Goal: Task Accomplishment & Management: Manage account settings

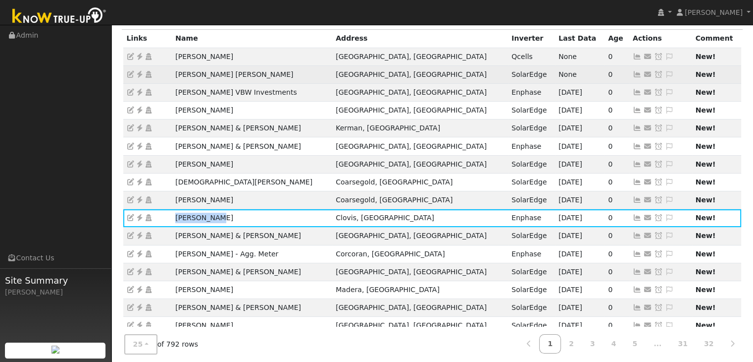
scroll to position [99, 0]
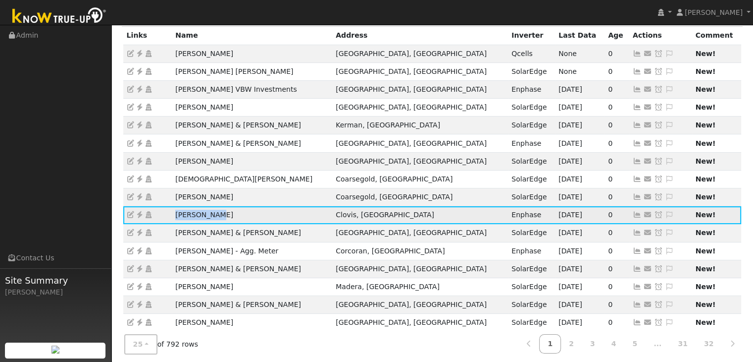
click at [279, 210] on td "[PERSON_NAME]" at bounding box center [252, 215] width 160 height 18
drag, startPoint x: 172, startPoint y: 211, endPoint x: 230, endPoint y: 213, distance: 58.0
click at [230, 213] on td "[PERSON_NAME]" at bounding box center [252, 215] width 160 height 18
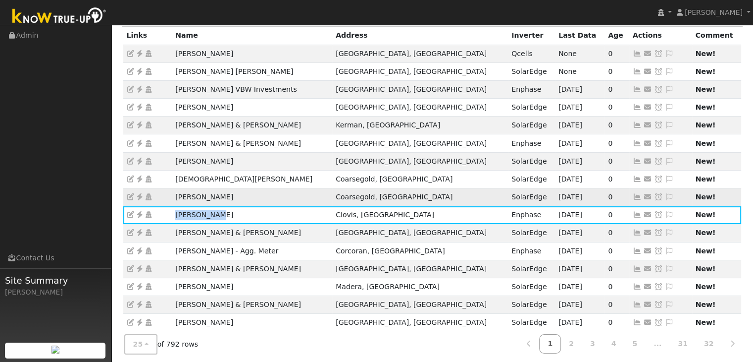
copy td "[PERSON_NAME]"
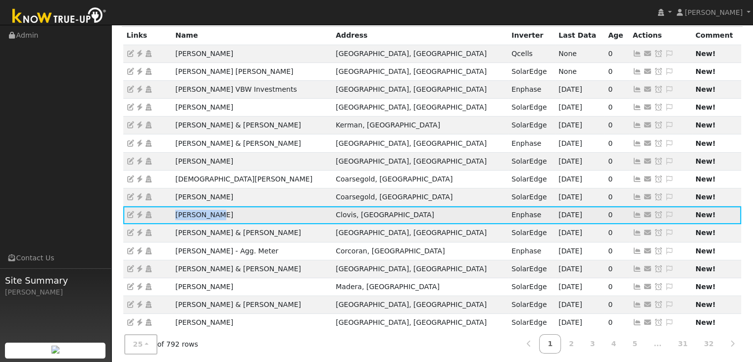
click at [301, 216] on td "[PERSON_NAME]" at bounding box center [252, 215] width 160 height 18
click at [665, 213] on icon at bounding box center [669, 214] width 9 height 7
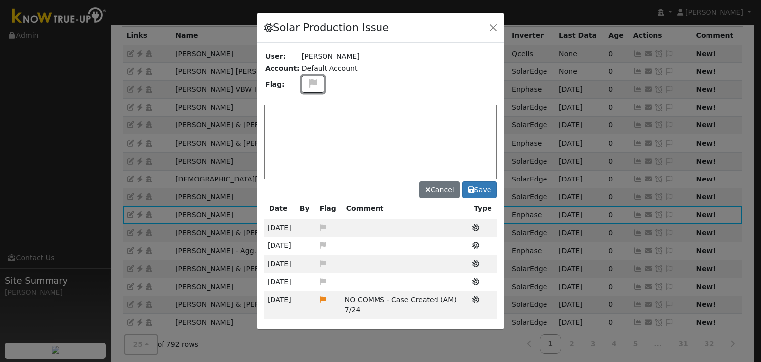
click at [309, 86] on icon at bounding box center [312, 83] width 11 height 9
click at [309, 127] on icon at bounding box center [312, 130] width 11 height 9
click at [309, 123] on textarea at bounding box center [380, 142] width 233 height 74
type textarea "n"
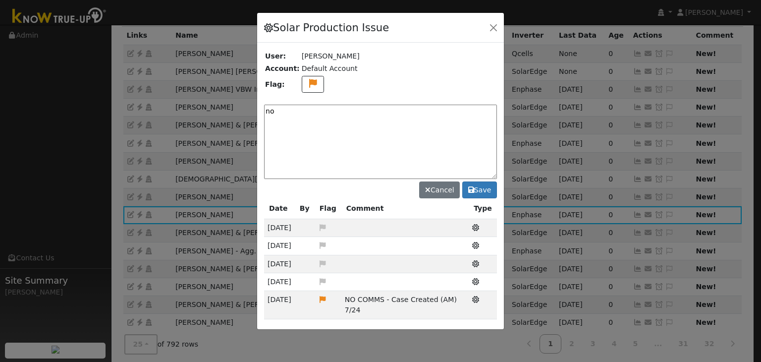
type textarea "n"
type textarea "NO COMMS. Case Made. For review (MP) 9/12"
click at [485, 187] on button "Save" at bounding box center [479, 189] width 35 height 17
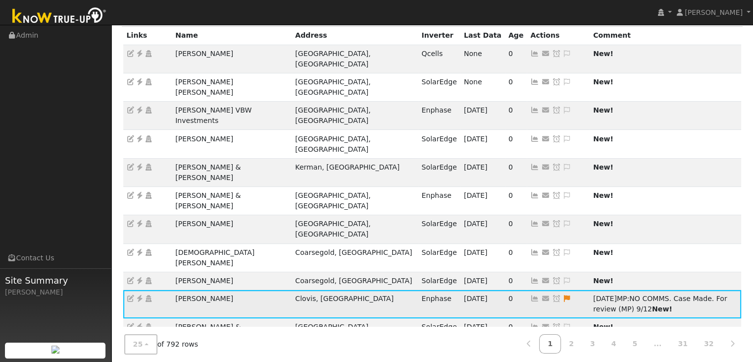
click at [552, 295] on icon at bounding box center [556, 298] width 9 height 7
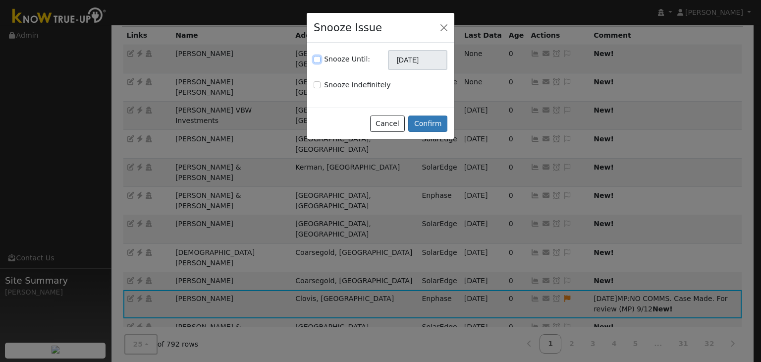
click at [316, 60] on input "Snooze Until:" at bounding box center [317, 59] width 7 height 7
checkbox input "true"
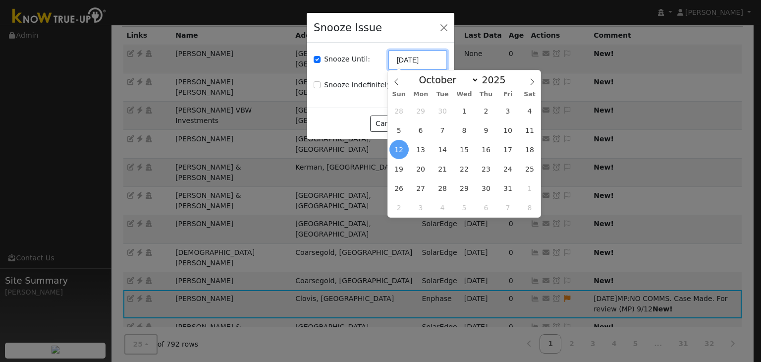
click at [413, 57] on input "[DATE]" at bounding box center [417, 60] width 59 height 20
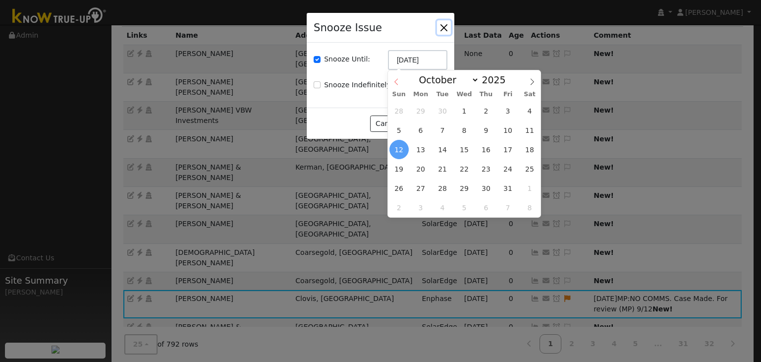
click at [396, 78] on span at bounding box center [396, 78] width 17 height 17
select select "8"
click at [507, 149] on span "19" at bounding box center [507, 149] width 19 height 19
type input "[DATE]"
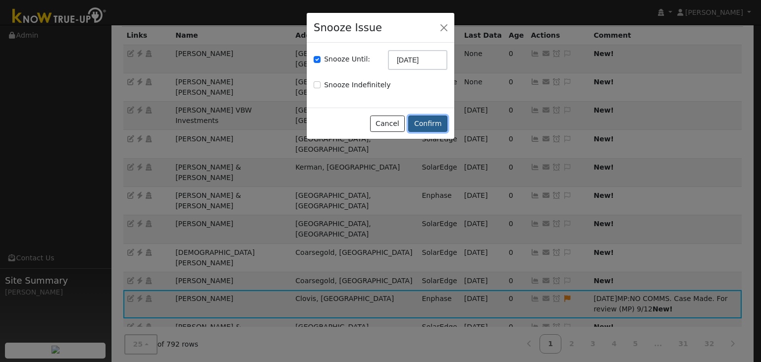
click at [430, 123] on button "Confirm" at bounding box center [427, 123] width 39 height 17
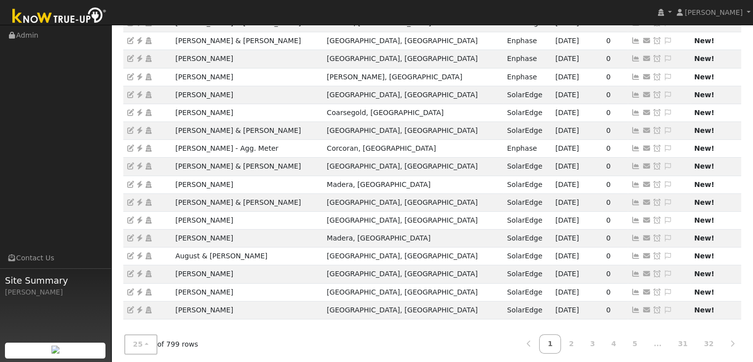
scroll to position [275, 0]
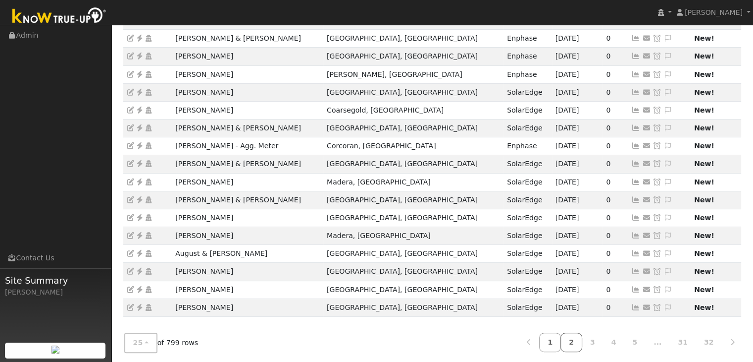
click at [583, 337] on link "2" at bounding box center [572, 341] width 22 height 19
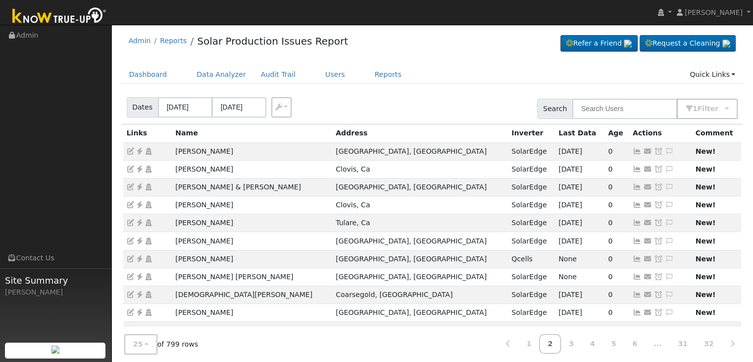
scroll to position [0, 0]
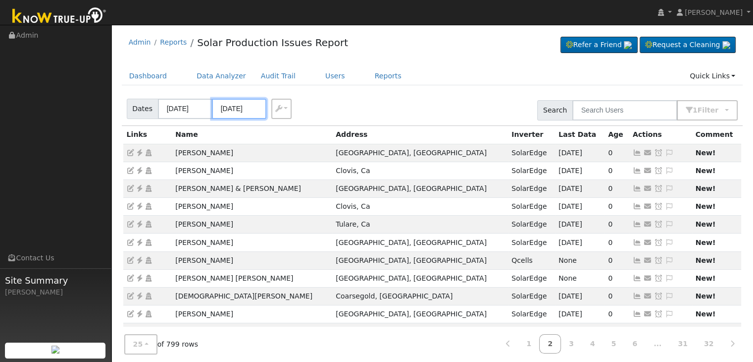
click at [226, 108] on input "[DATE]" at bounding box center [239, 109] width 54 height 20
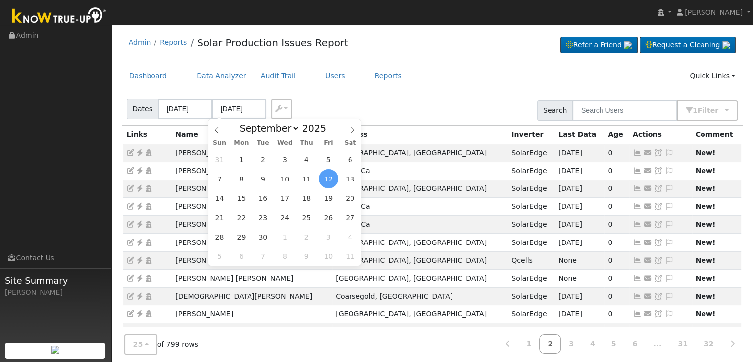
click at [331, 175] on span "12" at bounding box center [328, 178] width 19 height 19
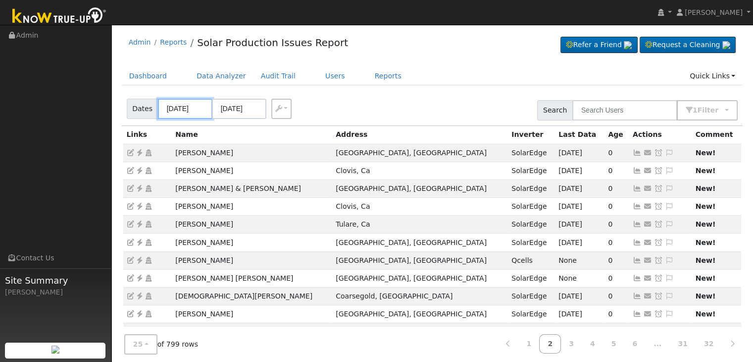
click at [182, 104] on input "[DATE]" at bounding box center [185, 109] width 54 height 20
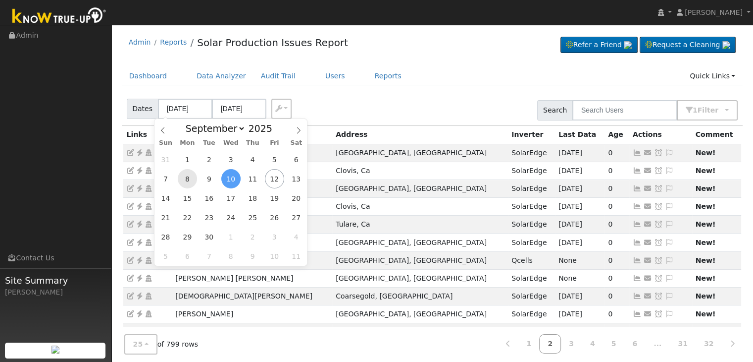
click at [190, 181] on span "8" at bounding box center [187, 178] width 19 height 19
type input "[DATE]"
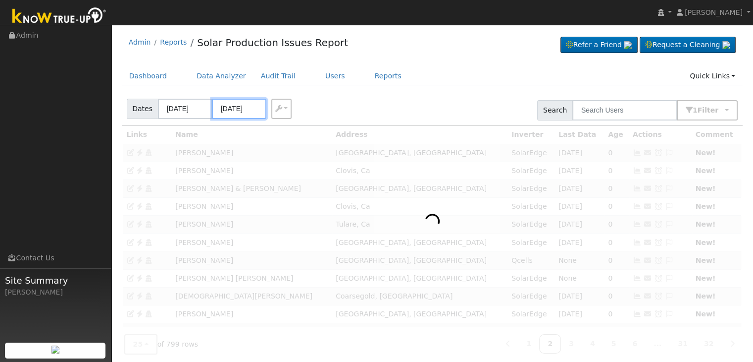
click at [230, 111] on input "[DATE]" at bounding box center [239, 109] width 54 height 20
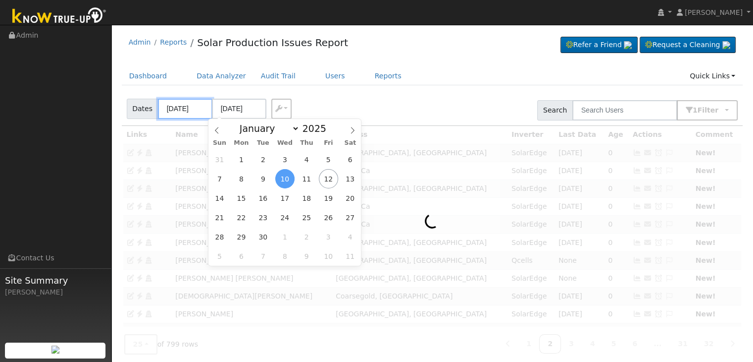
click at [187, 105] on input "[DATE]" at bounding box center [185, 109] width 54 height 20
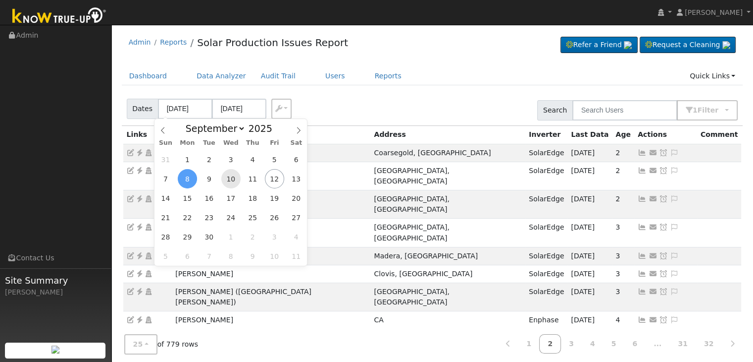
click at [234, 179] on span "10" at bounding box center [230, 178] width 19 height 19
type input "[DATE]"
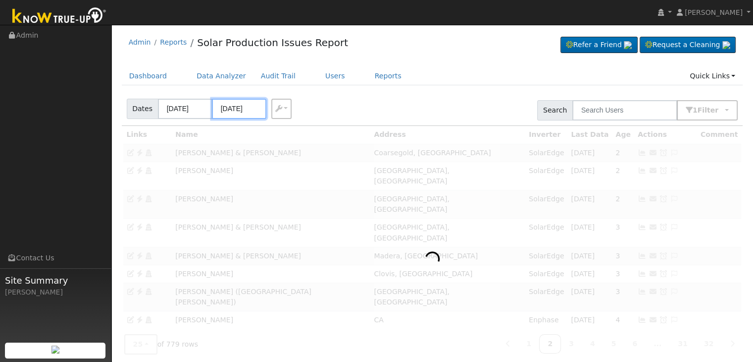
click at [235, 104] on input "[DATE]" at bounding box center [239, 109] width 54 height 20
click at [424, 78] on ul "Dashboard Data Analyzer Audit Trail Users Reports Quick Links Quick Add Quick C…" at bounding box center [433, 76] width 622 height 18
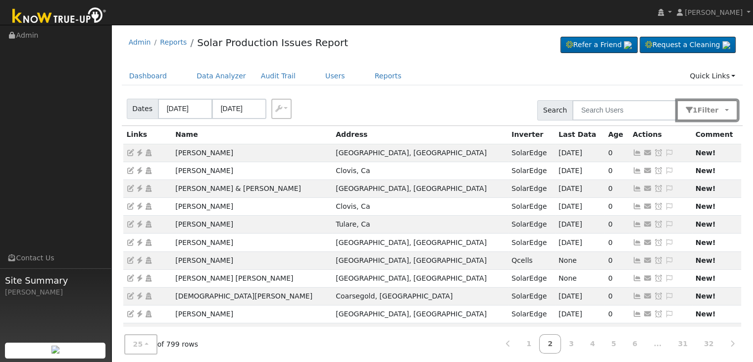
click at [711, 108] on span "Filter" at bounding box center [711, 110] width 26 height 8
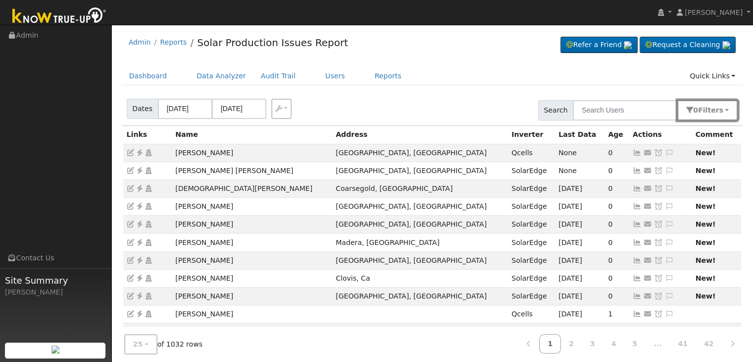
click at [728, 114] on button "0 Filter s" at bounding box center [708, 110] width 60 height 20
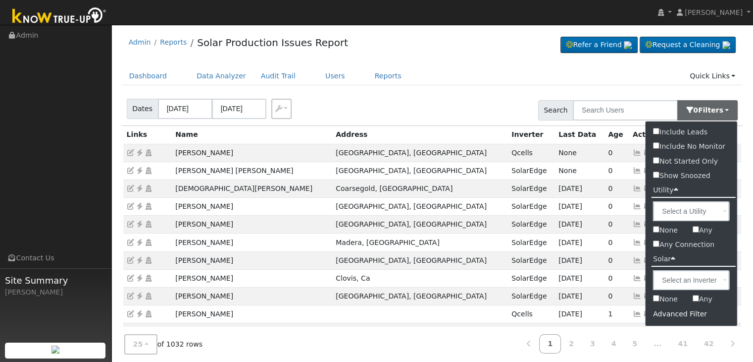
click at [674, 312] on div "Advanced Filter" at bounding box center [692, 313] width 92 height 15
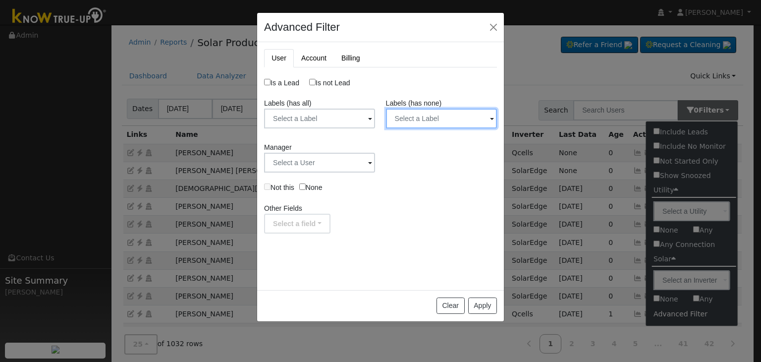
click at [480, 113] on input "text" at bounding box center [441, 118] width 111 height 20
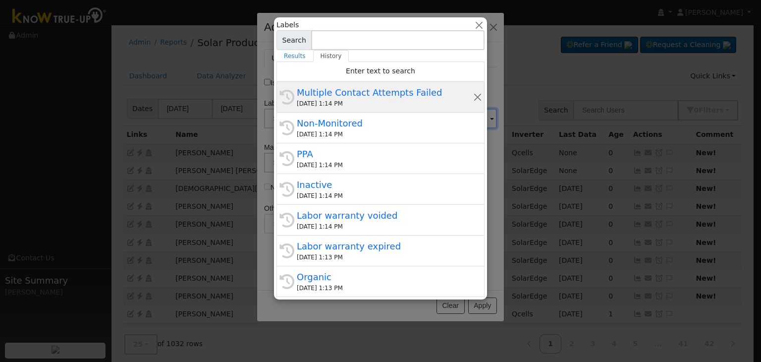
click at [391, 105] on div "09/12/2025 1:14 PM" at bounding box center [385, 103] width 176 height 9
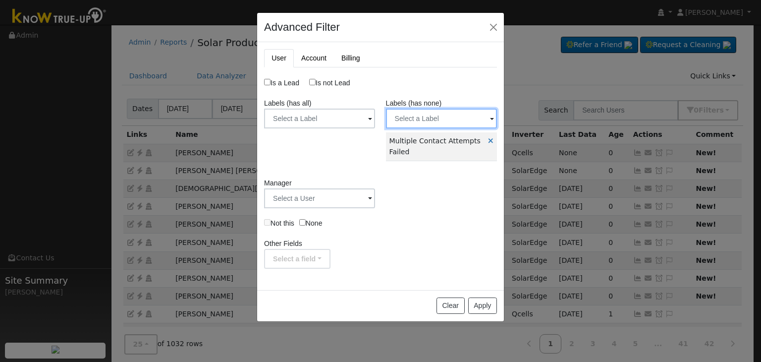
click at [480, 115] on input "text" at bounding box center [441, 118] width 111 height 20
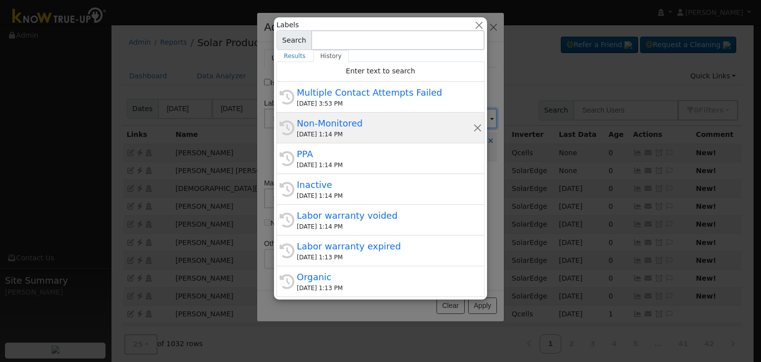
click at [385, 136] on div "09/12/2025 1:14 PM" at bounding box center [385, 134] width 176 height 9
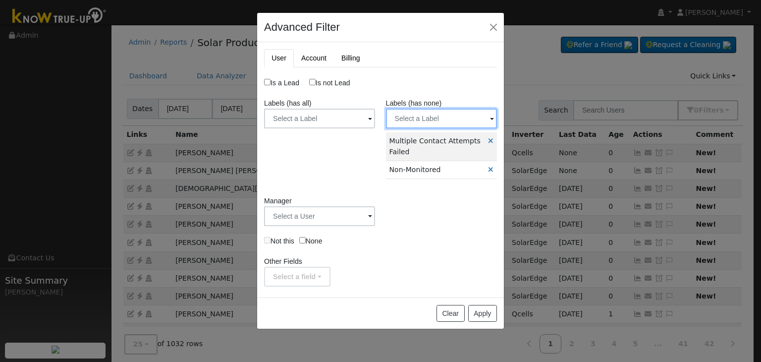
click at [462, 115] on input "text" at bounding box center [441, 118] width 111 height 20
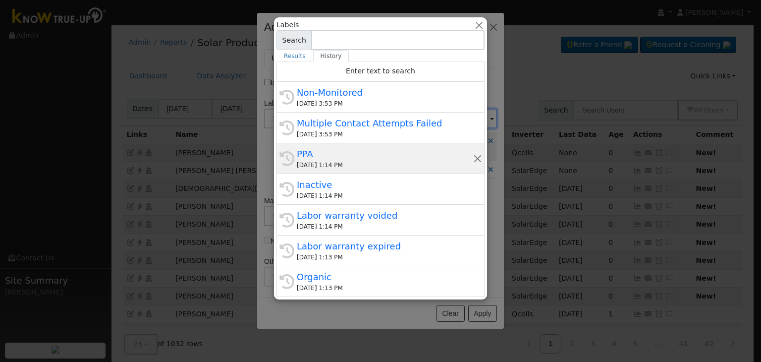
click at [343, 171] on div "History PPA 09/12/2025 1:14 PM" at bounding box center [380, 158] width 208 height 31
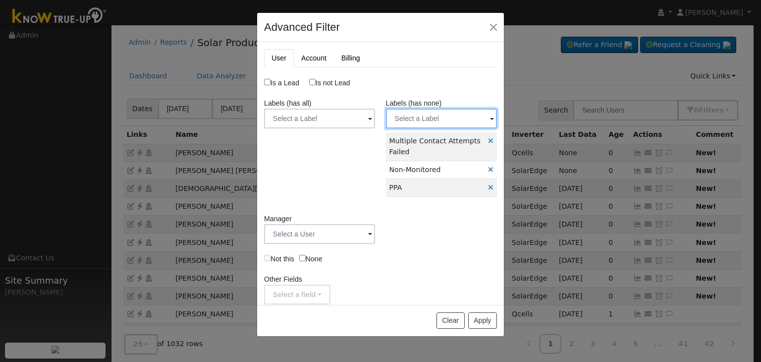
click at [462, 115] on input "text" at bounding box center [441, 118] width 111 height 20
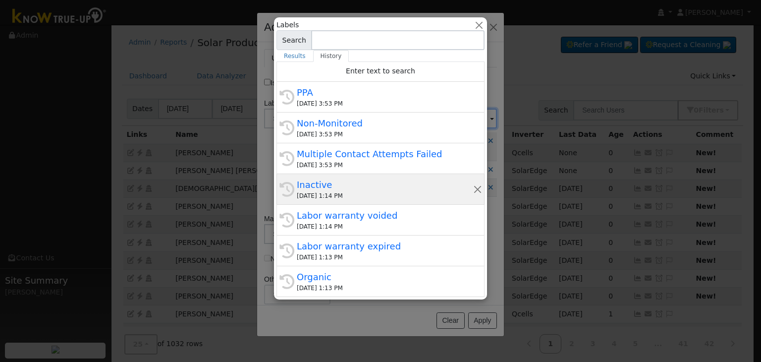
click at [363, 185] on div "Inactive" at bounding box center [385, 184] width 176 height 13
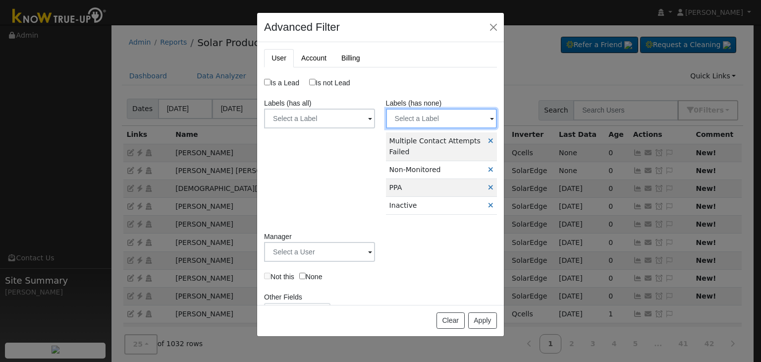
click at [450, 116] on input "text" at bounding box center [441, 118] width 111 height 20
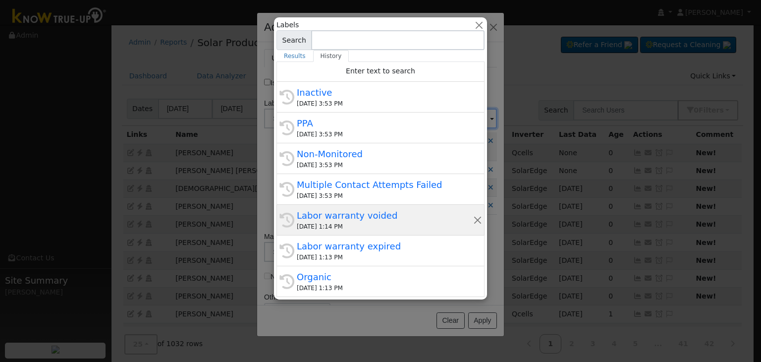
click at [335, 225] on div "09/12/2025 1:14 PM" at bounding box center [385, 226] width 176 height 9
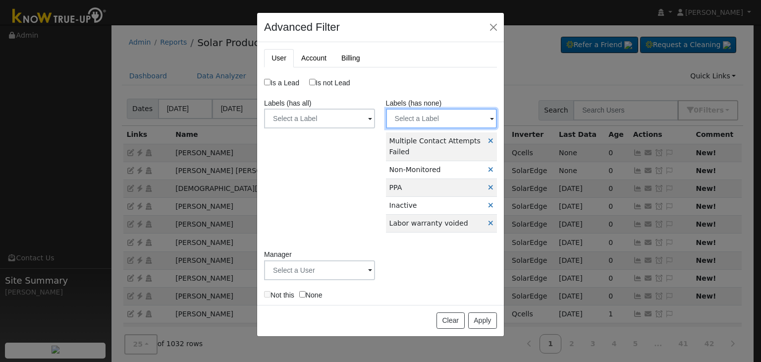
click at [445, 110] on input "text" at bounding box center [441, 118] width 111 height 20
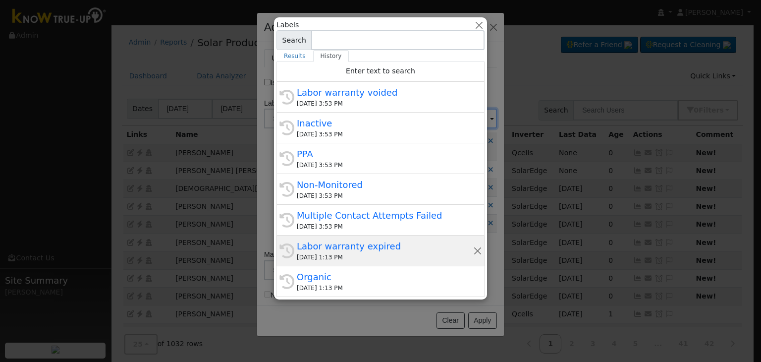
click at [332, 260] on div "09/12/2025 1:13 PM" at bounding box center [385, 257] width 176 height 9
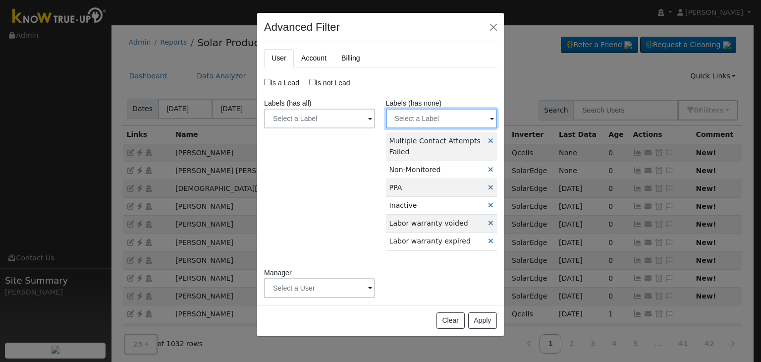
click at [449, 116] on input "text" at bounding box center [441, 118] width 111 height 20
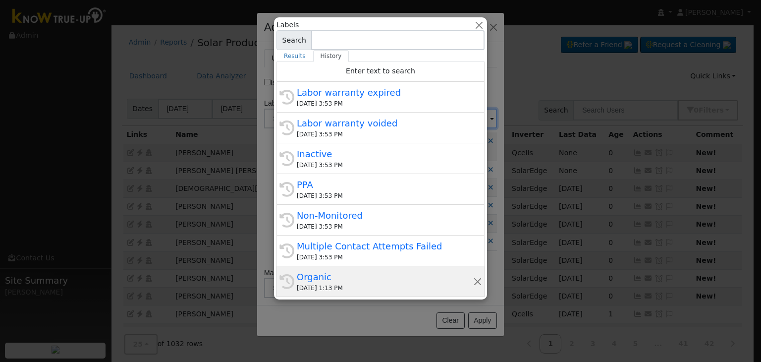
click at [323, 287] on div "09/12/2025 1:13 PM" at bounding box center [385, 287] width 176 height 9
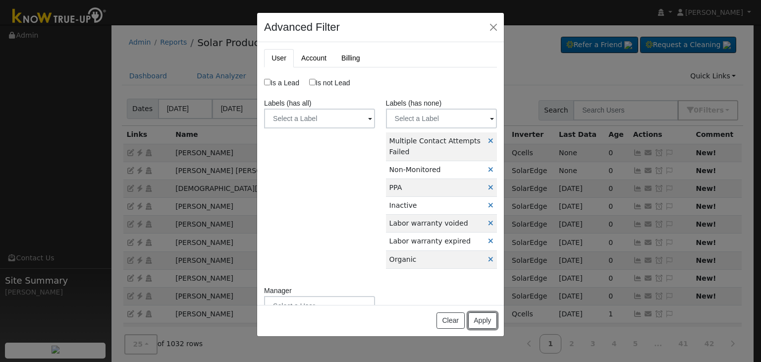
click at [489, 319] on button "Apply" at bounding box center [482, 320] width 29 height 17
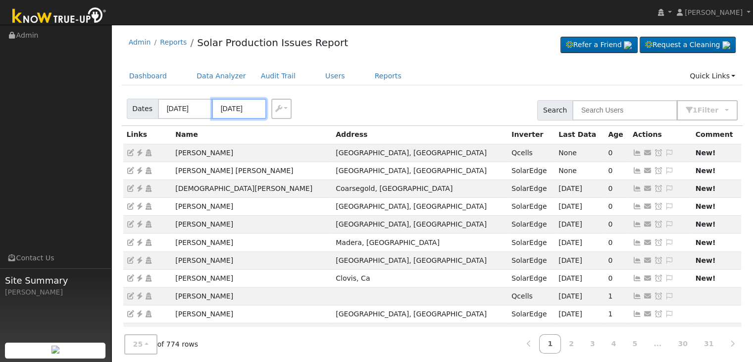
click at [241, 103] on input "09/11/2025" at bounding box center [239, 109] width 54 height 20
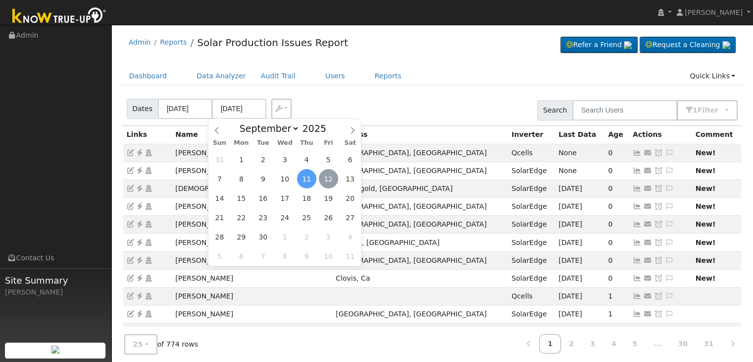
click at [329, 179] on span "12" at bounding box center [328, 178] width 19 height 19
type input "[DATE]"
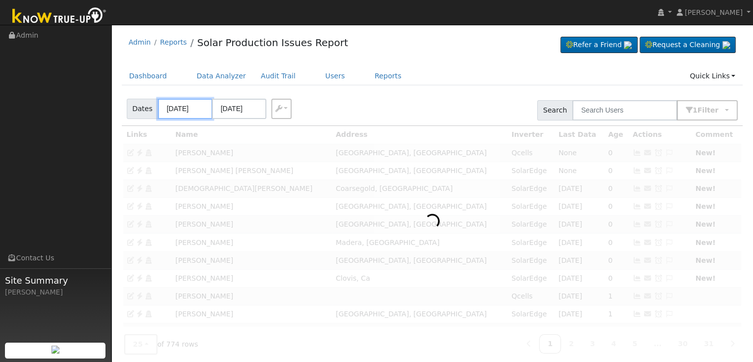
click at [181, 111] on input "[DATE]" at bounding box center [185, 109] width 54 height 20
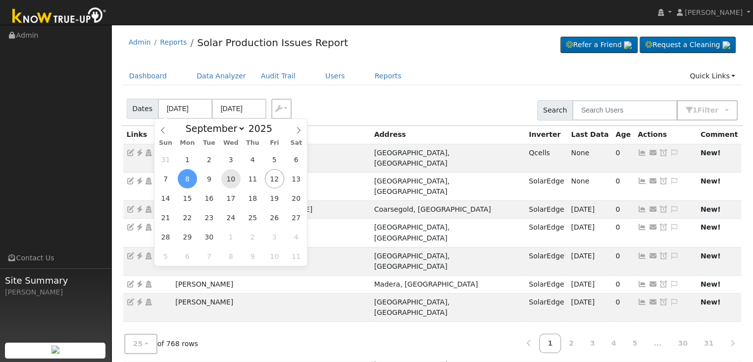
click at [235, 179] on span "10" at bounding box center [230, 178] width 19 height 19
type input "[DATE]"
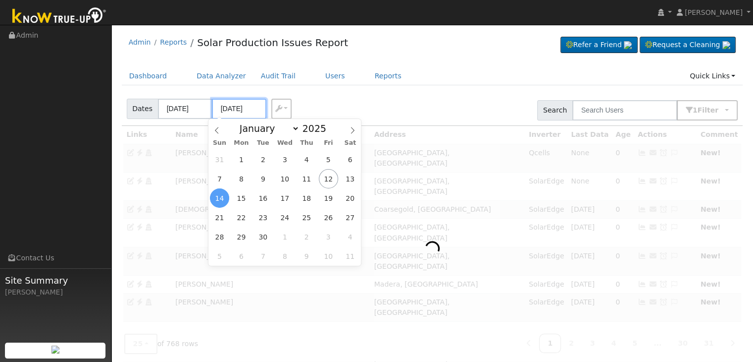
click at [238, 103] on input "09/14/2025" at bounding box center [239, 109] width 54 height 20
click at [329, 181] on span "12" at bounding box center [328, 178] width 19 height 19
type input "[DATE]"
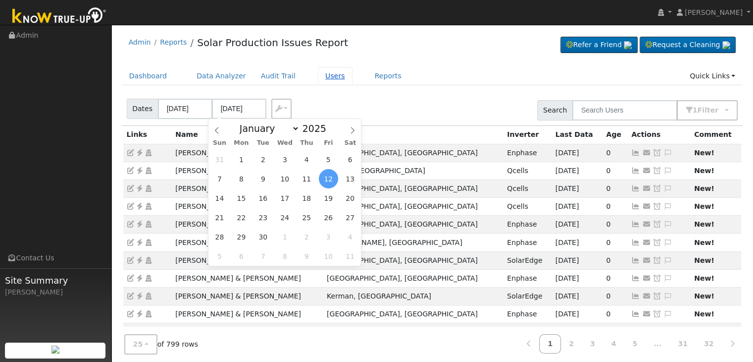
click at [322, 75] on link "Users" at bounding box center [335, 76] width 35 height 18
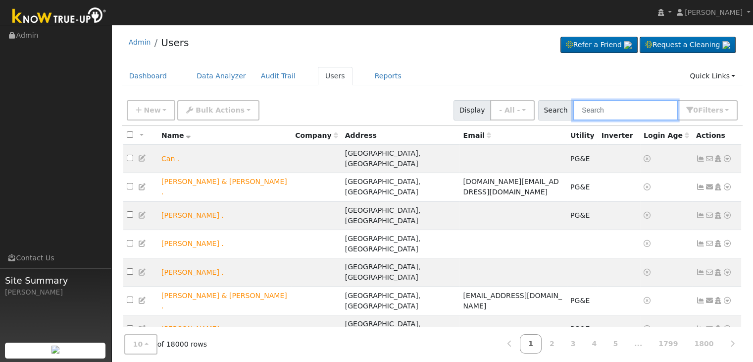
click at [607, 110] on input "text" at bounding box center [625, 110] width 105 height 20
paste input "[PERSON_NAME]"
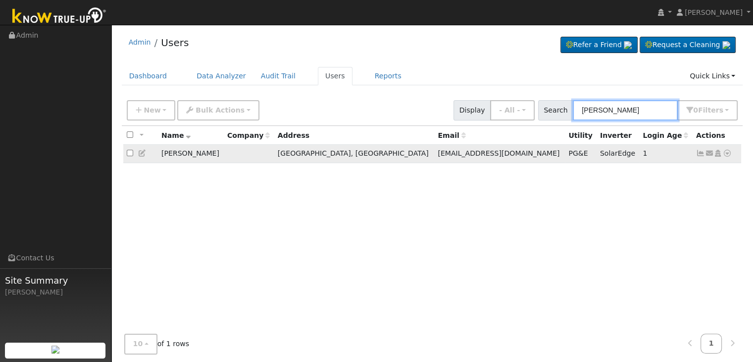
type input "[PERSON_NAME]"
click at [701, 152] on icon at bounding box center [700, 153] width 9 height 7
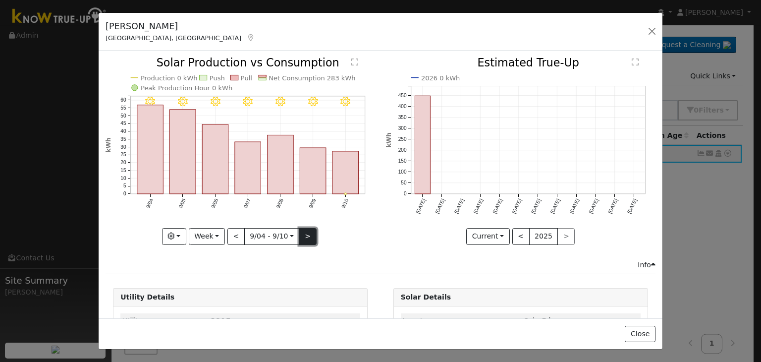
click at [303, 234] on button ">" at bounding box center [307, 236] width 17 height 17
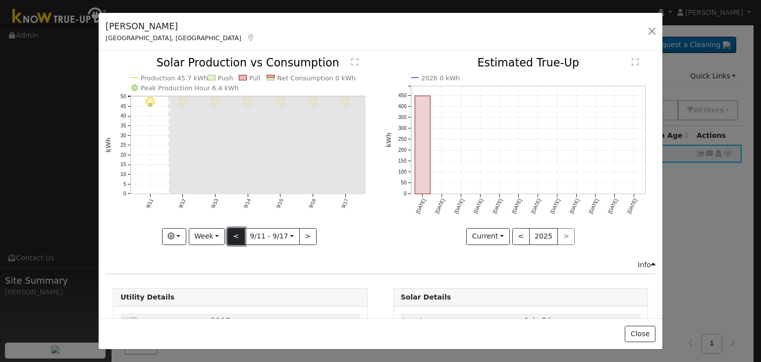
click at [229, 234] on button "<" at bounding box center [235, 236] width 17 height 17
type input "2025-09-04"
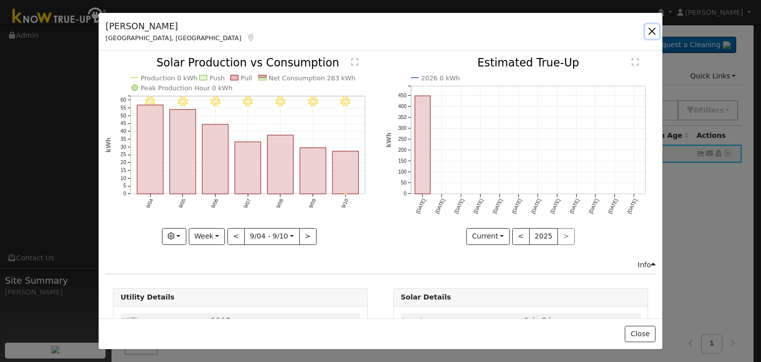
click at [646, 30] on button "button" at bounding box center [652, 31] width 14 height 14
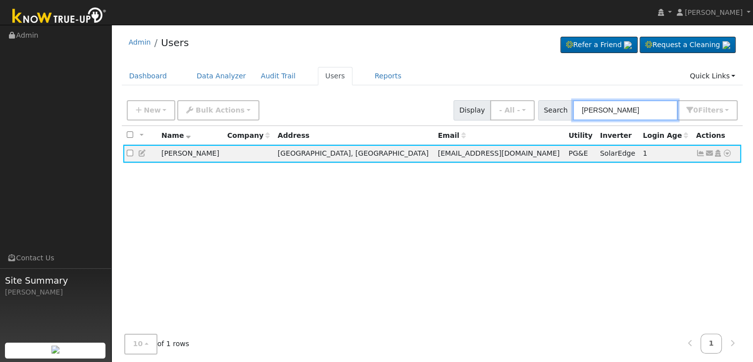
click at [625, 109] on input "Linda Brase" at bounding box center [625, 110] width 105 height 20
paste input "Garcia, Duran"
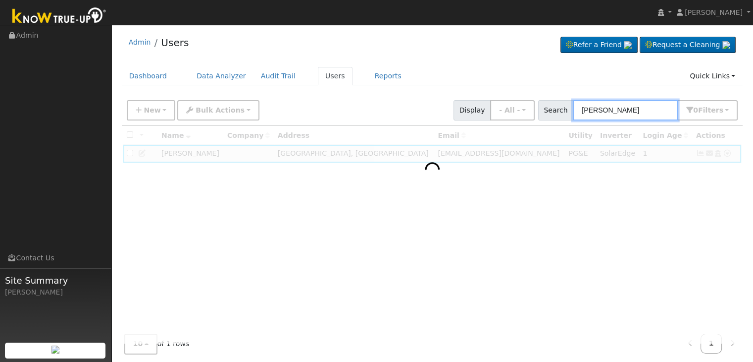
click at [602, 104] on input "Garcia, Duran" at bounding box center [625, 110] width 105 height 20
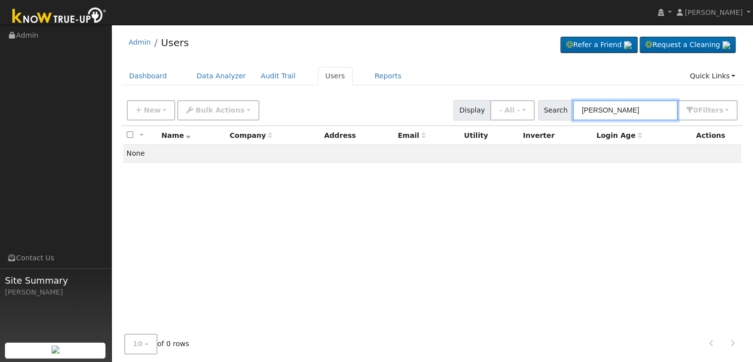
click at [602, 104] on input "Garcia, Duran" at bounding box center [625, 110] width 105 height 20
click at [600, 109] on input "Garcia, Duran" at bounding box center [625, 110] width 105 height 20
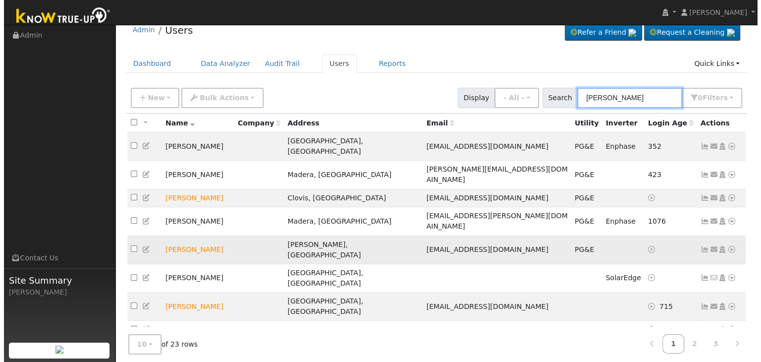
scroll to position [20, 0]
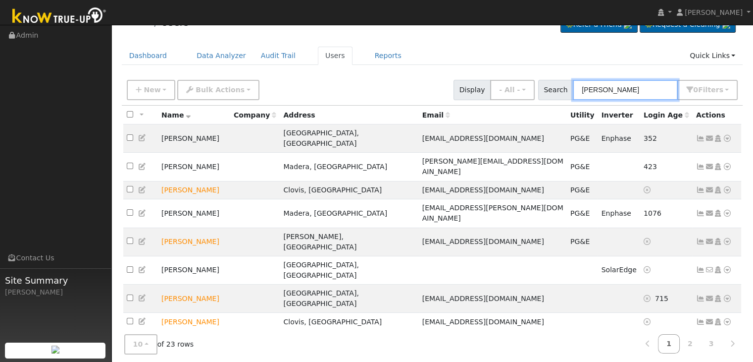
click at [592, 90] on input "Duran" at bounding box center [625, 90] width 105 height 20
paste input "Garcia"
type input "Duran Garcia"
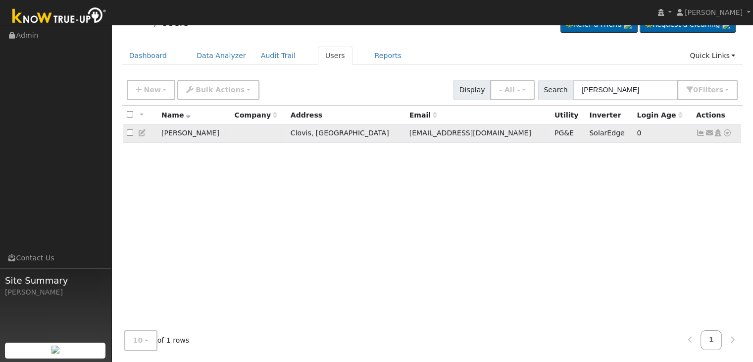
click at [697, 135] on icon at bounding box center [700, 132] width 9 height 7
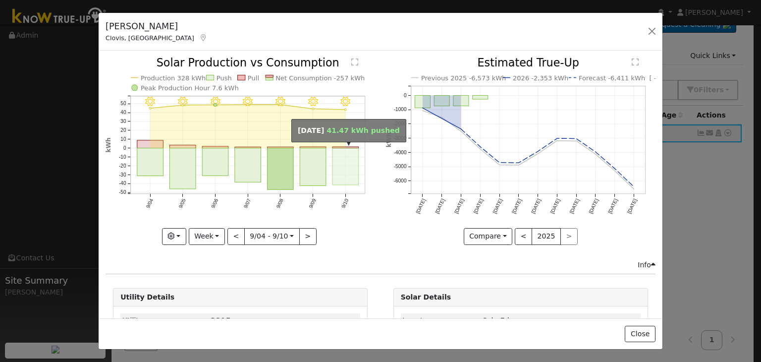
click at [341, 163] on rect "onclick=""" at bounding box center [345, 166] width 26 height 37
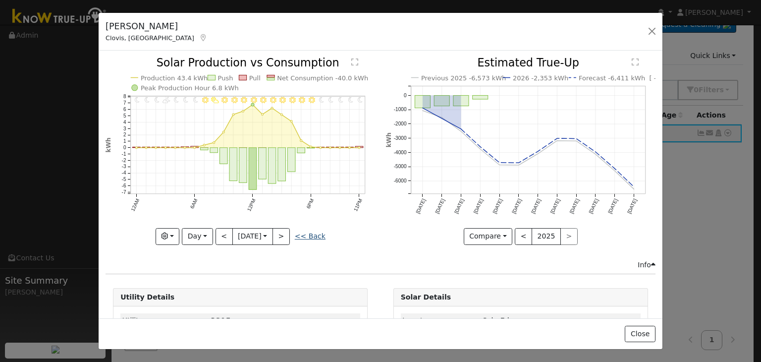
click at [314, 232] on link "<< Back" at bounding box center [310, 236] width 31 height 8
type input "2025-09-04"
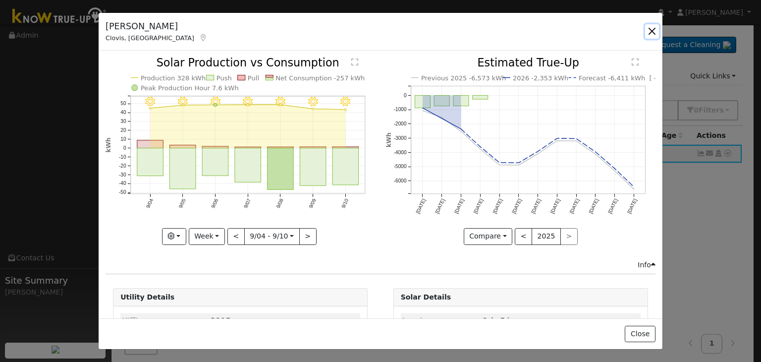
drag, startPoint x: 646, startPoint y: 31, endPoint x: 585, endPoint y: 24, distance: 61.8
click at [646, 31] on button "button" at bounding box center [652, 31] width 14 height 14
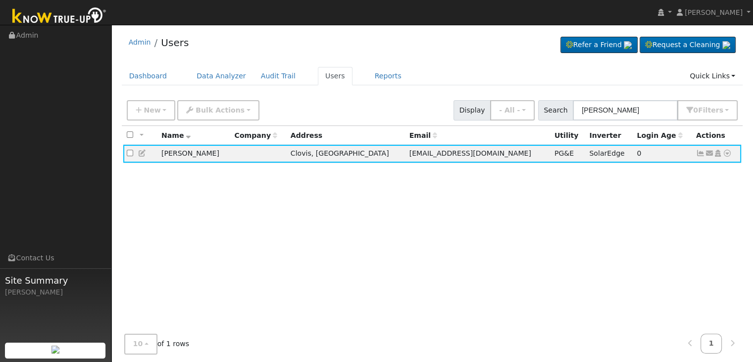
click at [482, 218] on div "All None All on page None on page Name Company Address Email Utility Inverter L…" at bounding box center [433, 234] width 622 height 217
